Goal: Book appointment/travel/reservation

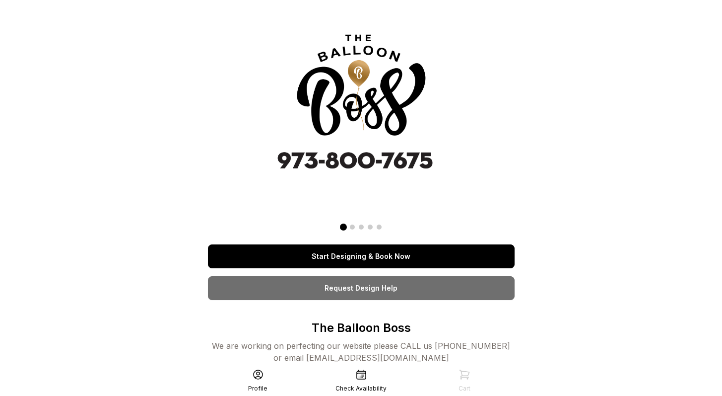
click at [243, 261] on link "Start Designing & Book Now" at bounding box center [361, 256] width 307 height 24
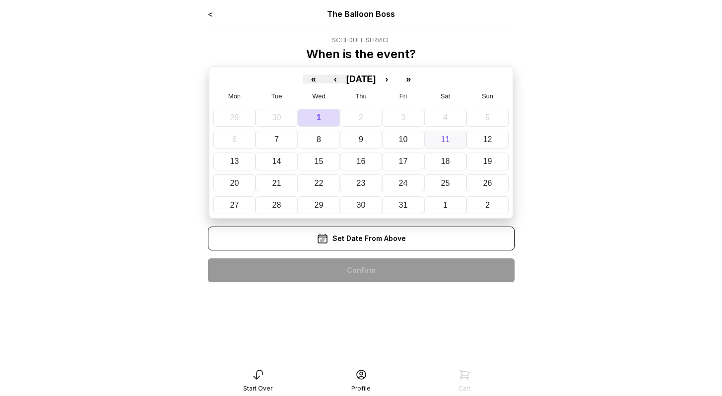
click at [457, 140] on button "11" at bounding box center [445, 140] width 42 height 18
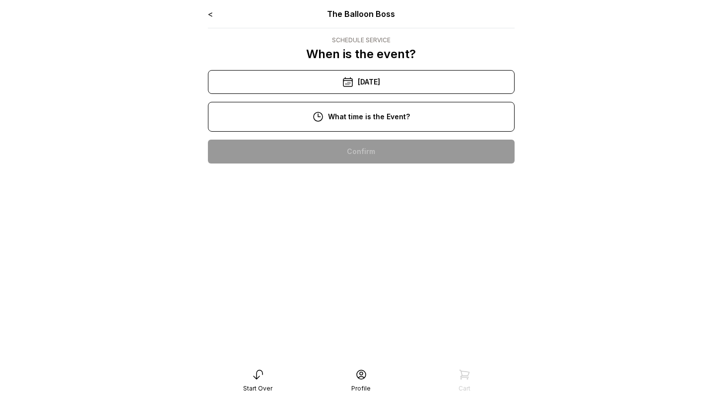
click at [426, 159] on div "10:00 am" at bounding box center [361, 151] width 291 height 24
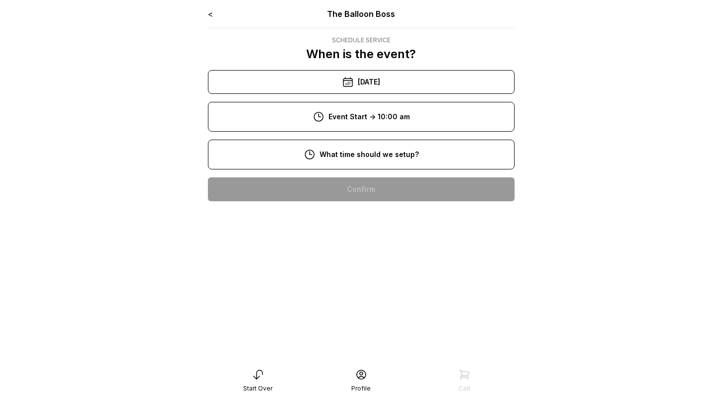
click at [588, 126] on main "< The Balloon Boss Schedule Service When is the event? « ‹ [DATE] › » Mon Tue W…" at bounding box center [361, 198] width 722 height 396
click at [208, 15] on link "<" at bounding box center [210, 14] width 5 height 10
